Goal: Entertainment & Leisure: Consume media (video, audio)

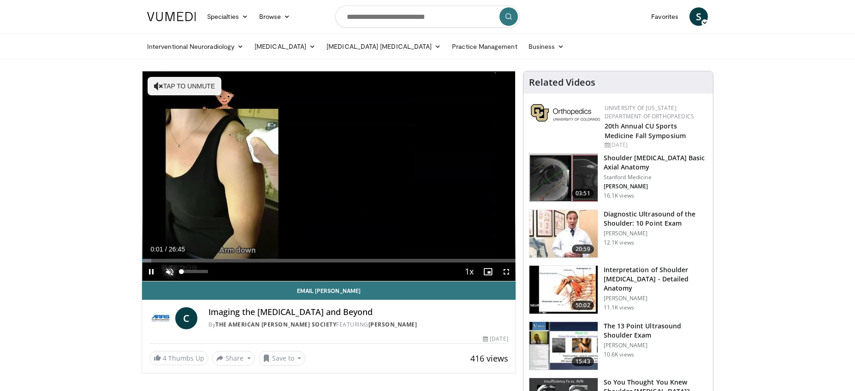
click at [170, 271] on span "Video Player" at bounding box center [169, 272] width 18 height 18
click at [508, 272] on span "Video Player" at bounding box center [506, 272] width 18 height 18
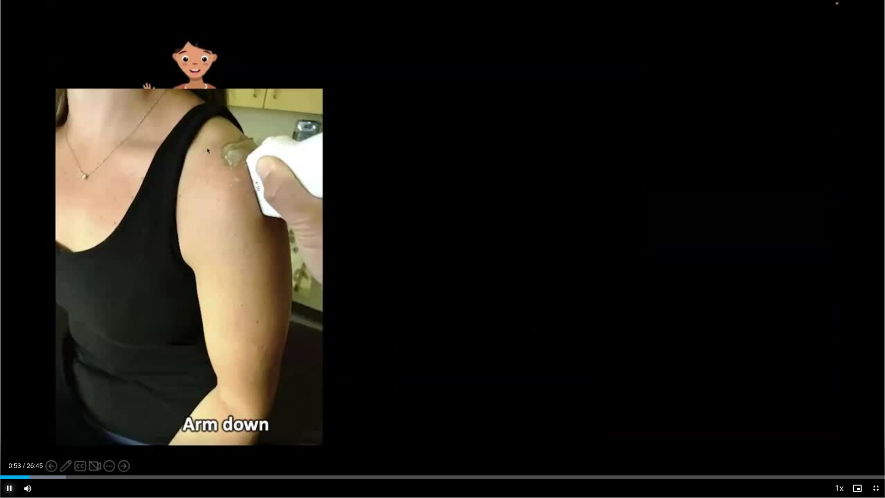
click at [8, 391] on span "Video Player" at bounding box center [9, 488] width 18 height 18
click at [10, 391] on span "Video Player" at bounding box center [9, 488] width 18 height 18
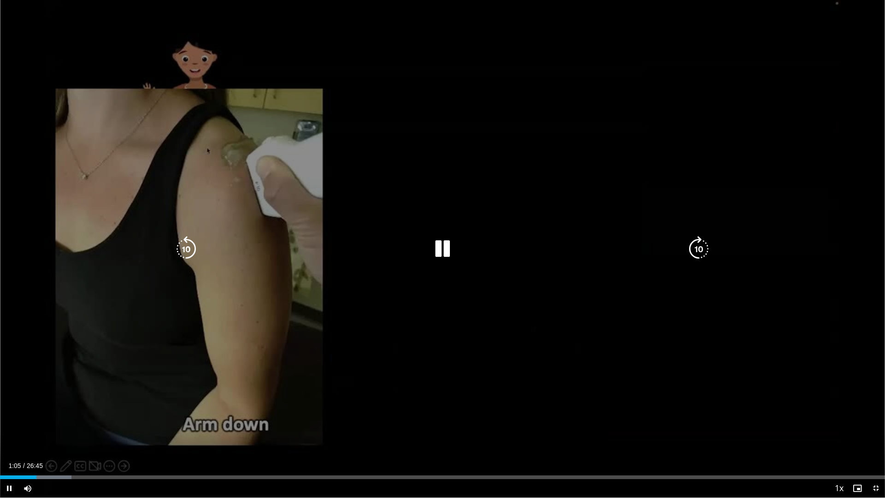
click at [851, 39] on div "10 seconds Tap to unmute" at bounding box center [442, 248] width 885 height 497
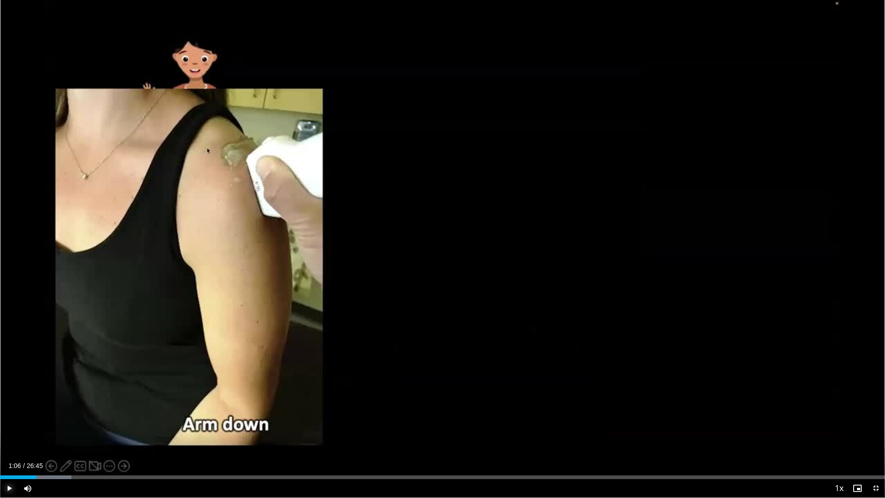
click at [11, 391] on span "Video Player" at bounding box center [9, 488] width 18 height 18
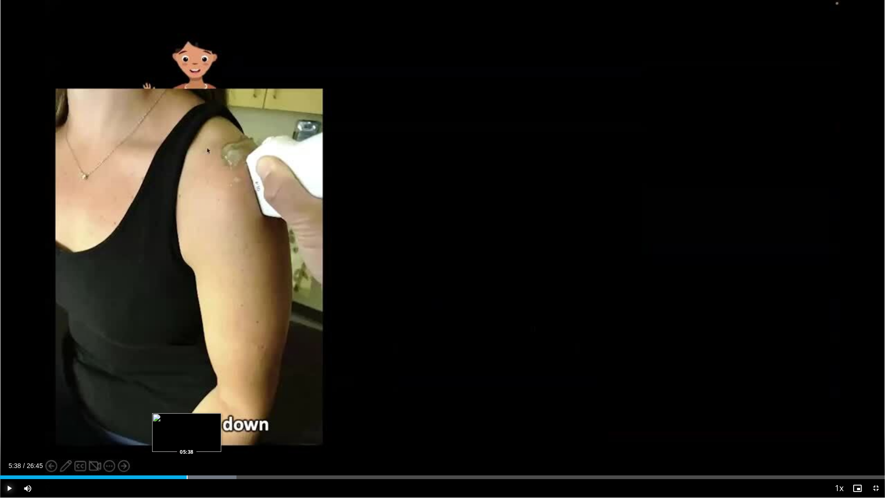
click at [187, 391] on div "Progress Bar" at bounding box center [187, 477] width 1 height 4
click at [854, 391] on span "Video Player" at bounding box center [876, 488] width 18 height 18
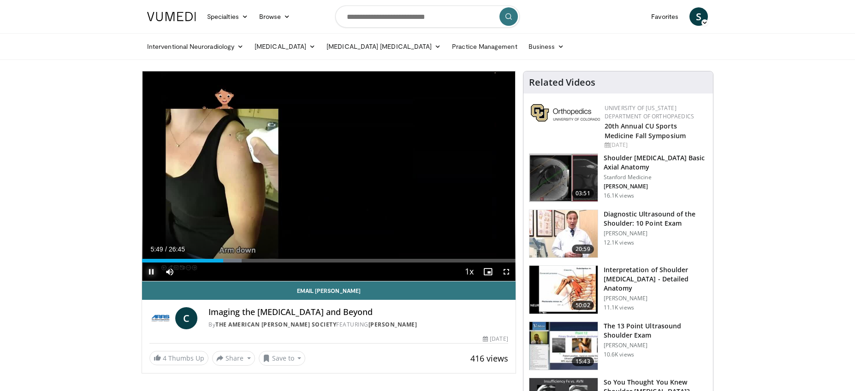
click at [150, 272] on span "Video Player" at bounding box center [151, 272] width 18 height 18
